Goal: Transaction & Acquisition: Book appointment/travel/reservation

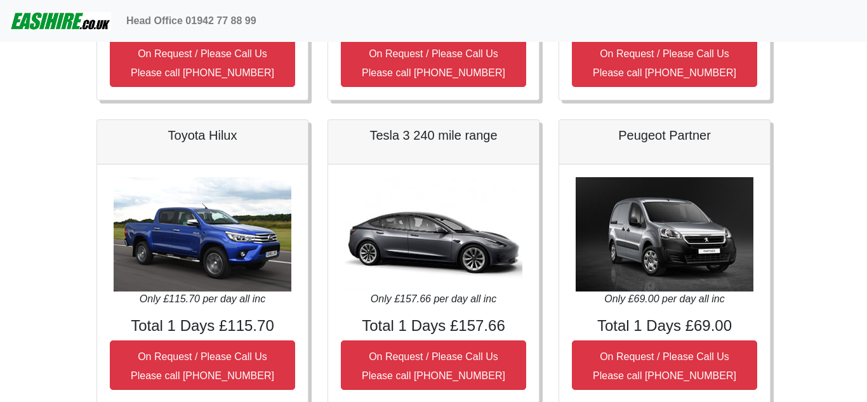
scroll to position [355, 0]
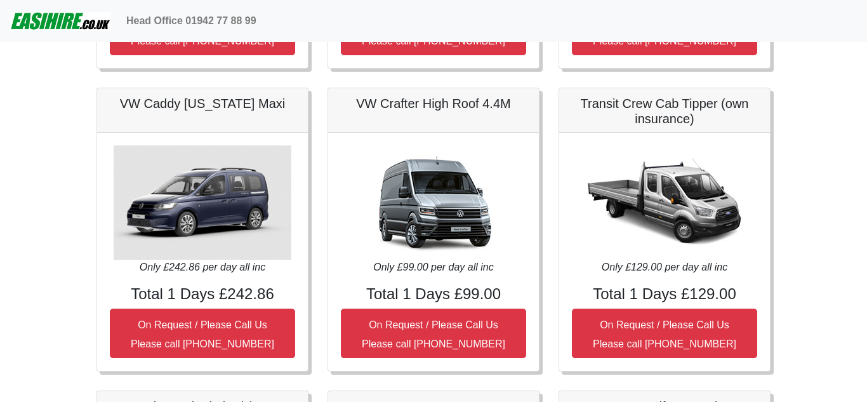
scroll to position [1016, 0]
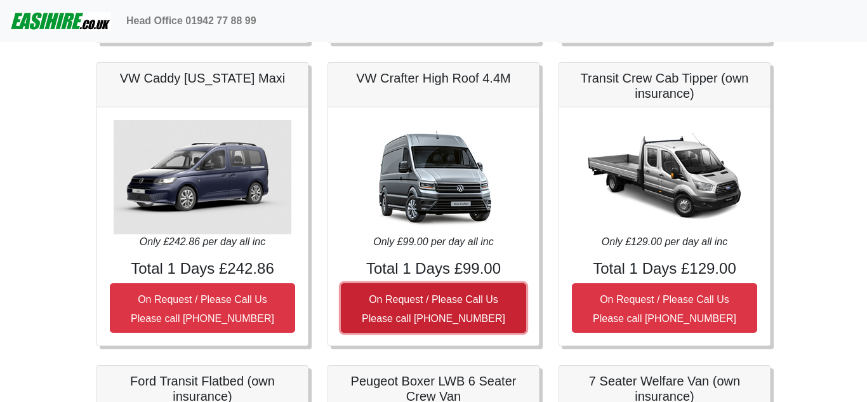
click at [435, 302] on small "On Request / Please Call Us Please call 01942 77 88 99" at bounding box center [433, 309] width 143 height 30
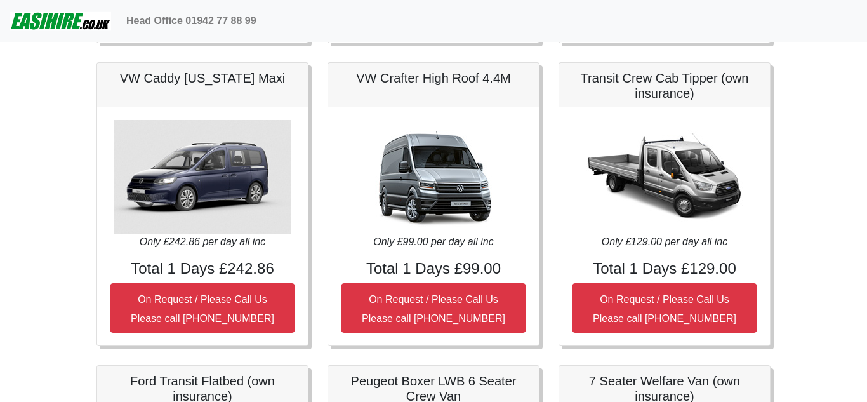
click at [445, 170] on img at bounding box center [434, 177] width 178 height 114
click at [449, 155] on img at bounding box center [434, 177] width 178 height 114
click at [432, 74] on h5 "VW Crafter High Roof 4.4M" at bounding box center [433, 77] width 185 height 15
click at [420, 239] on icon "Only £99.00 per day all inc" at bounding box center [433, 241] width 120 height 11
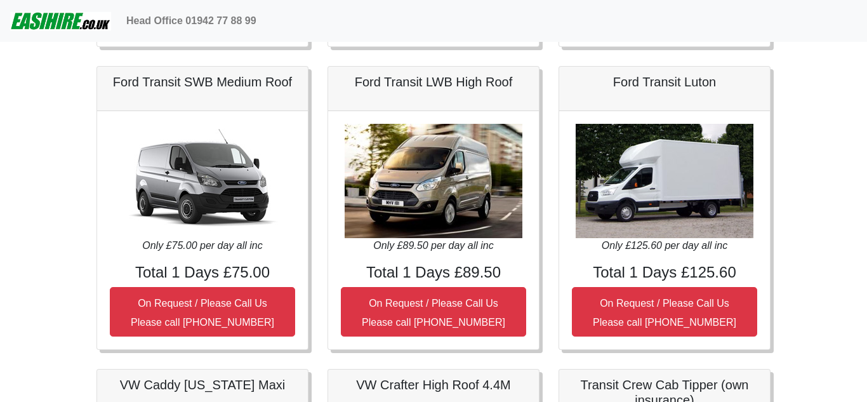
scroll to position [711, 0]
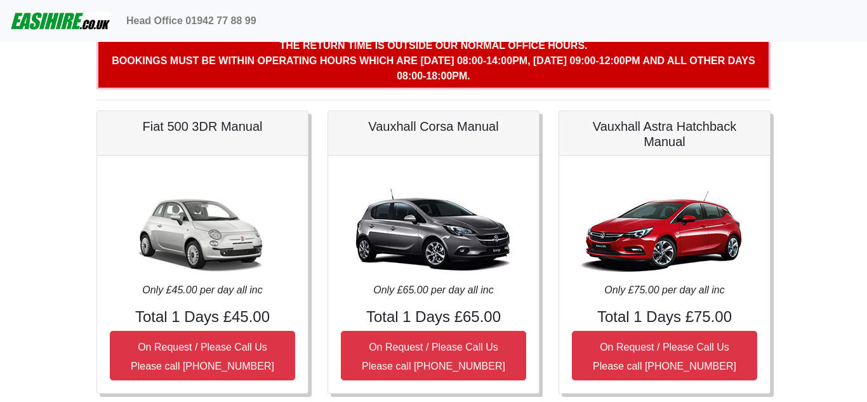
scroll to position [0, 0]
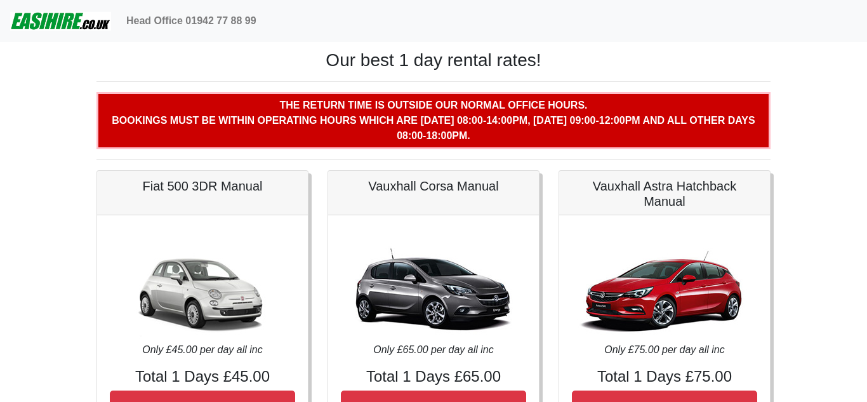
click at [40, 23] on img at bounding box center [60, 20] width 101 height 25
click at [63, 16] on img at bounding box center [60, 20] width 101 height 25
click at [43, 22] on img at bounding box center [60, 20] width 101 height 25
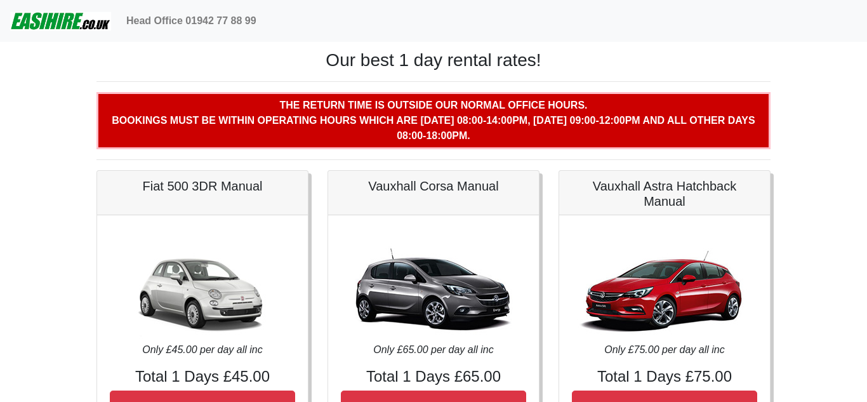
click at [43, 22] on img at bounding box center [60, 20] width 101 height 25
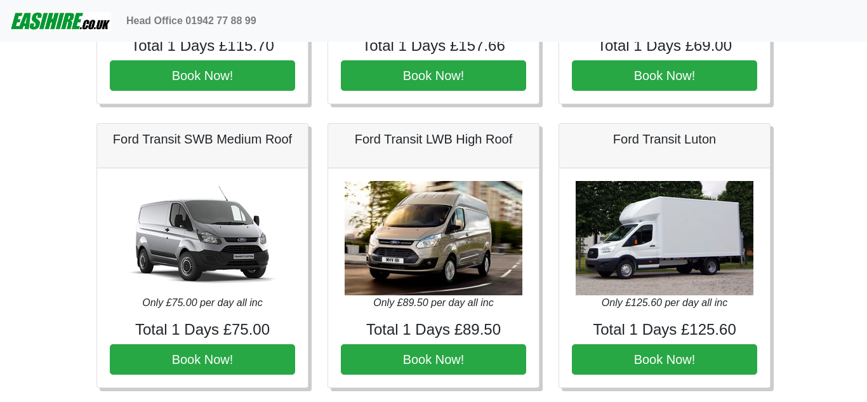
scroll to position [533, 0]
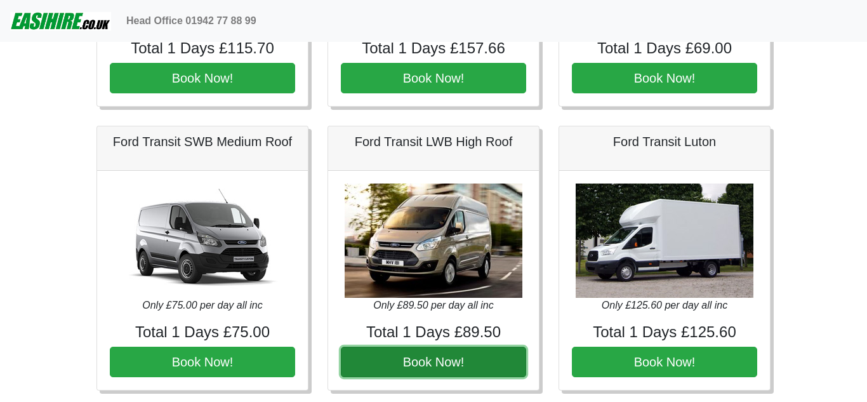
click at [428, 359] on button "Book Now!" at bounding box center [433, 362] width 185 height 30
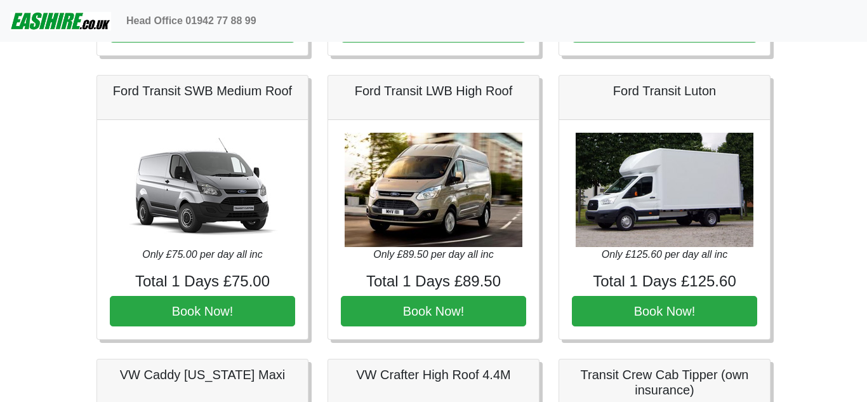
scroll to position [609, 0]
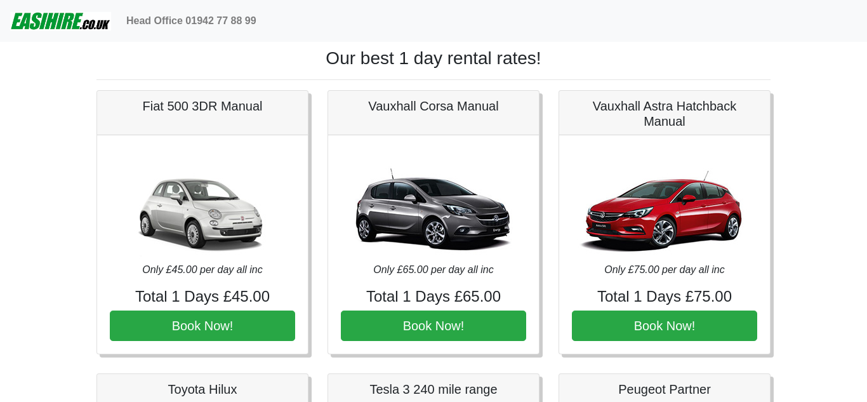
scroll to position [0, 0]
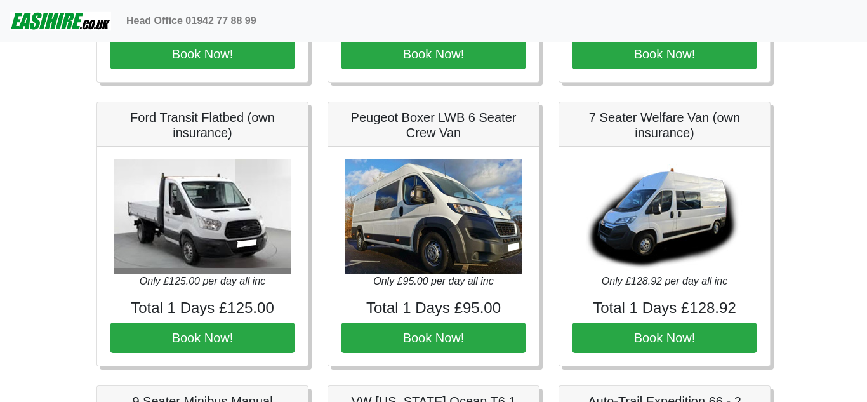
scroll to position [1193, 0]
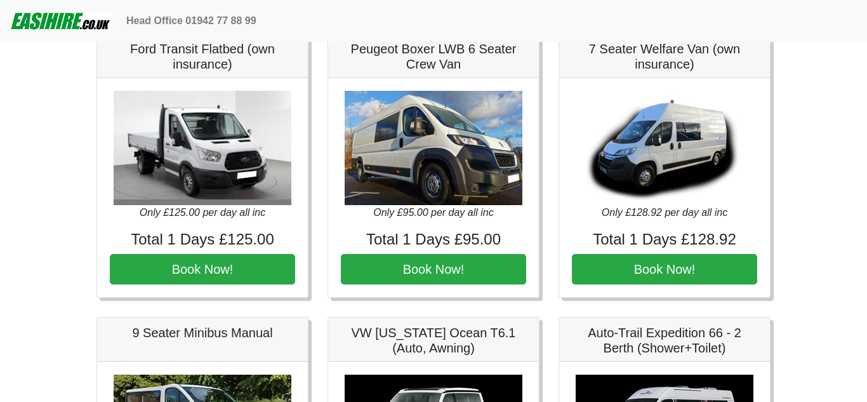
click at [830, 102] on body "Head Office 01942 77 88 99 Easirent Car & Van Hire Quotations from Jaybank Leis…" at bounding box center [433, 7] width 867 height 2400
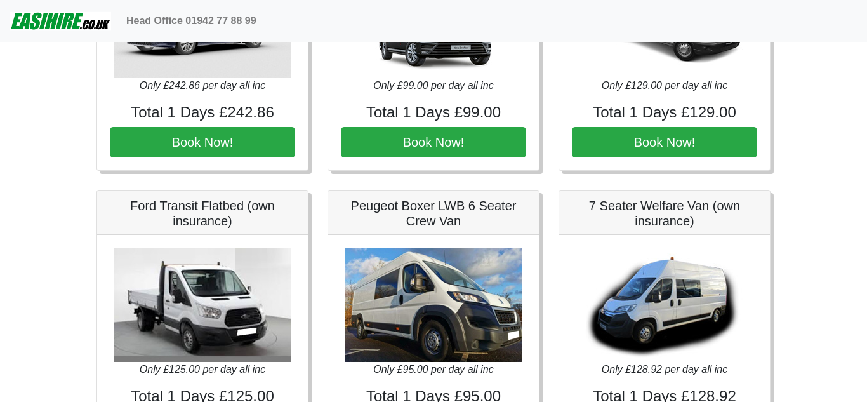
scroll to position [1016, 0]
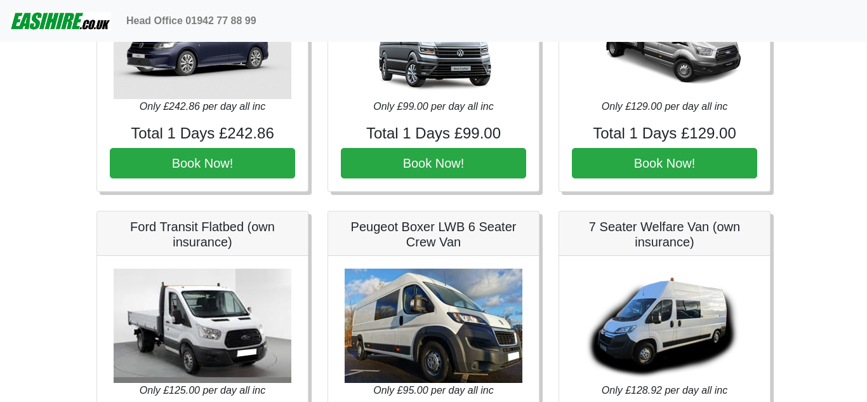
click at [847, 136] on body "Head Office 01942 77 88 99 Easirent Car & Van Hire Quotations from Jaybank Leis…" at bounding box center [433, 184] width 867 height 2400
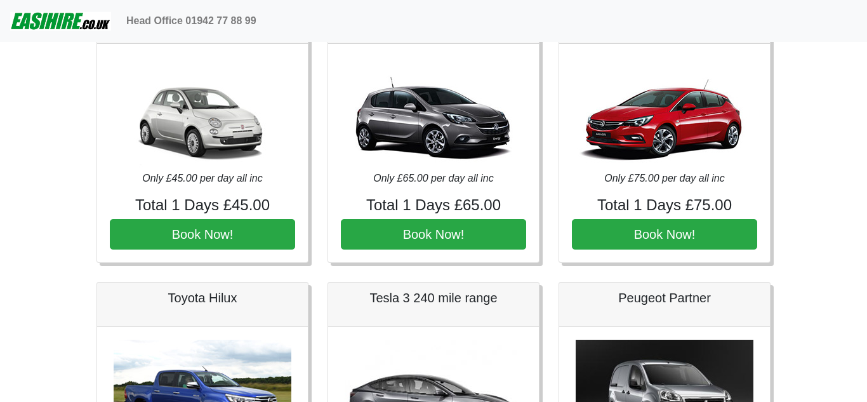
scroll to position [0, 0]
